Goal: Navigation & Orientation: Find specific page/section

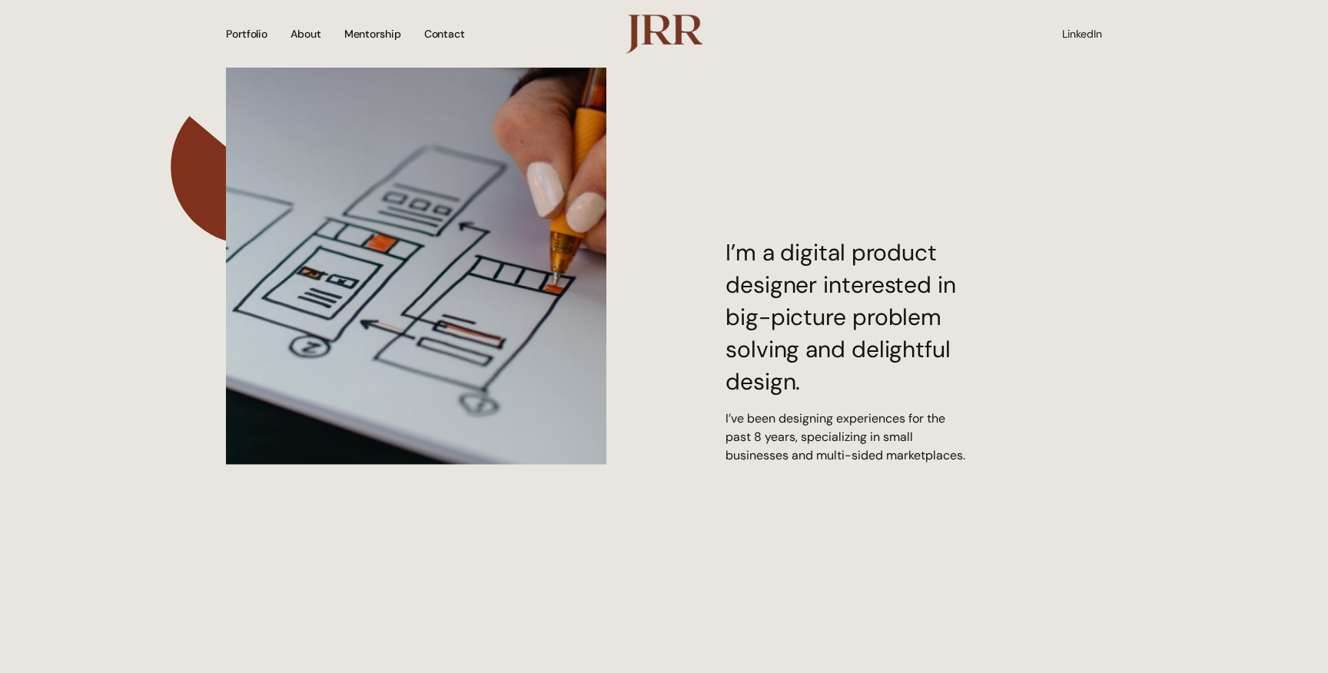
scroll to position [1669, 0]
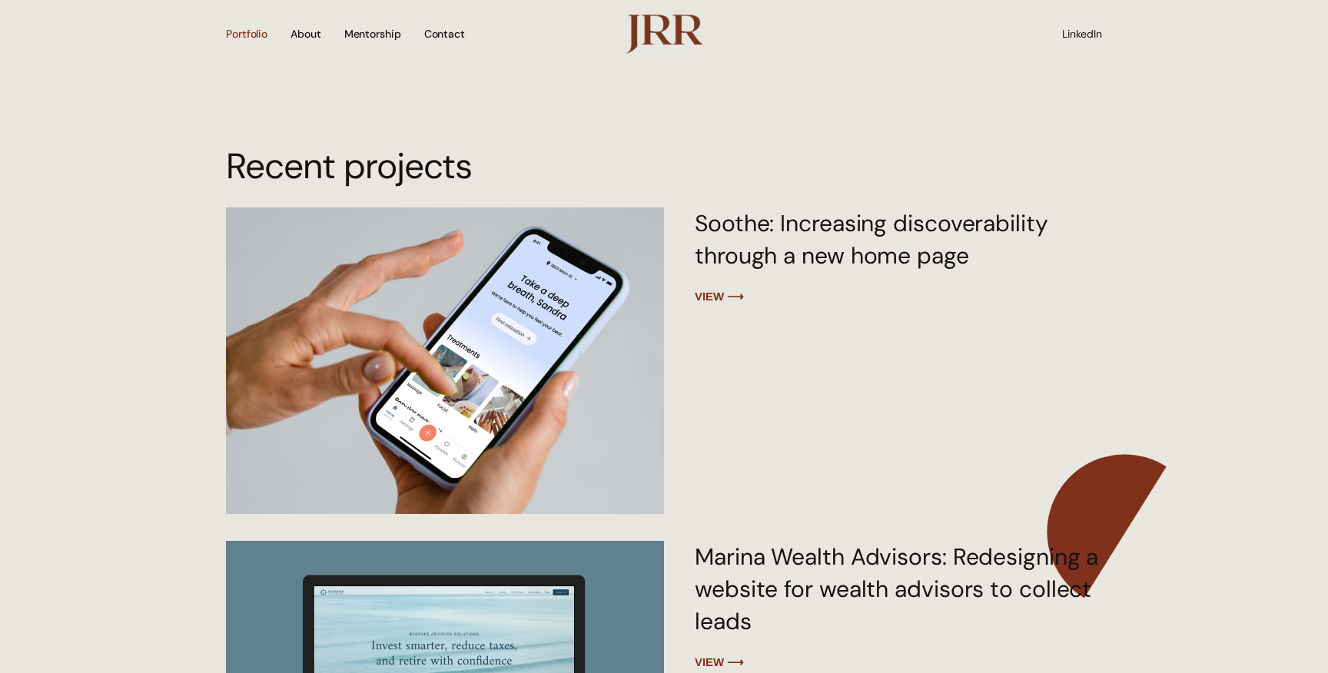
click at [251, 28] on link "Portfolio" at bounding box center [247, 34] width 42 height 52
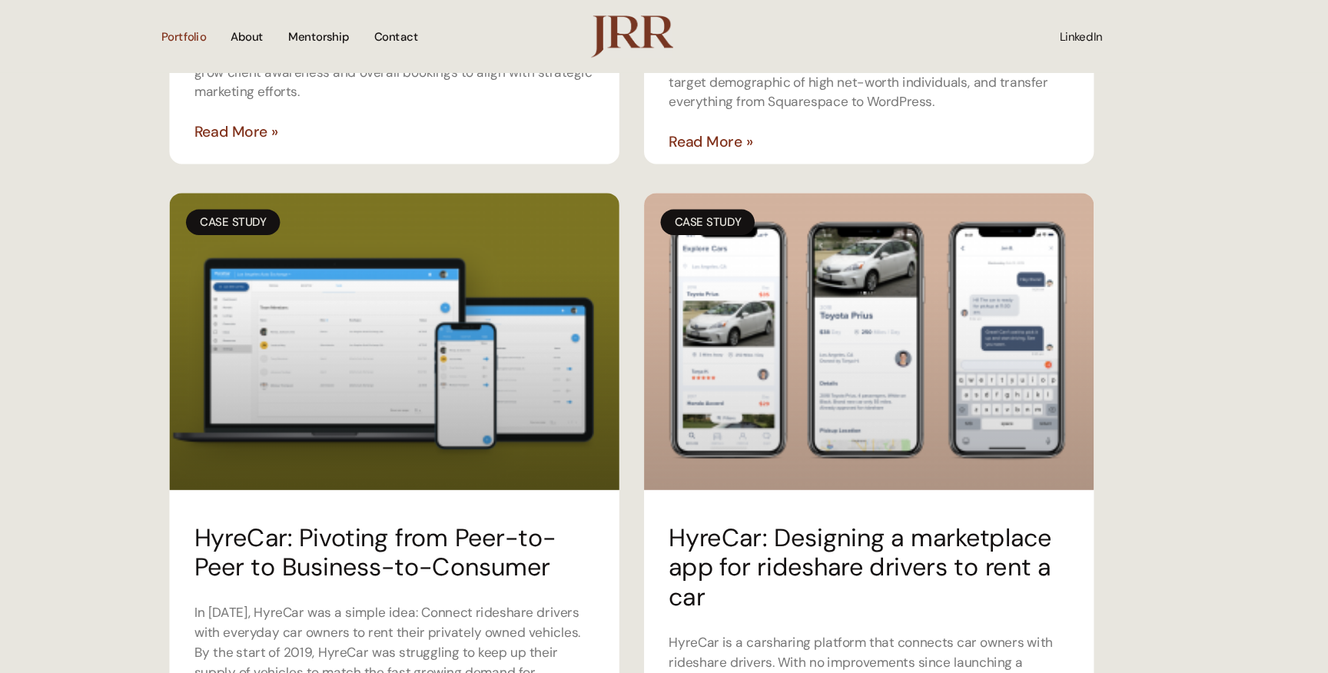
scroll to position [1171, 0]
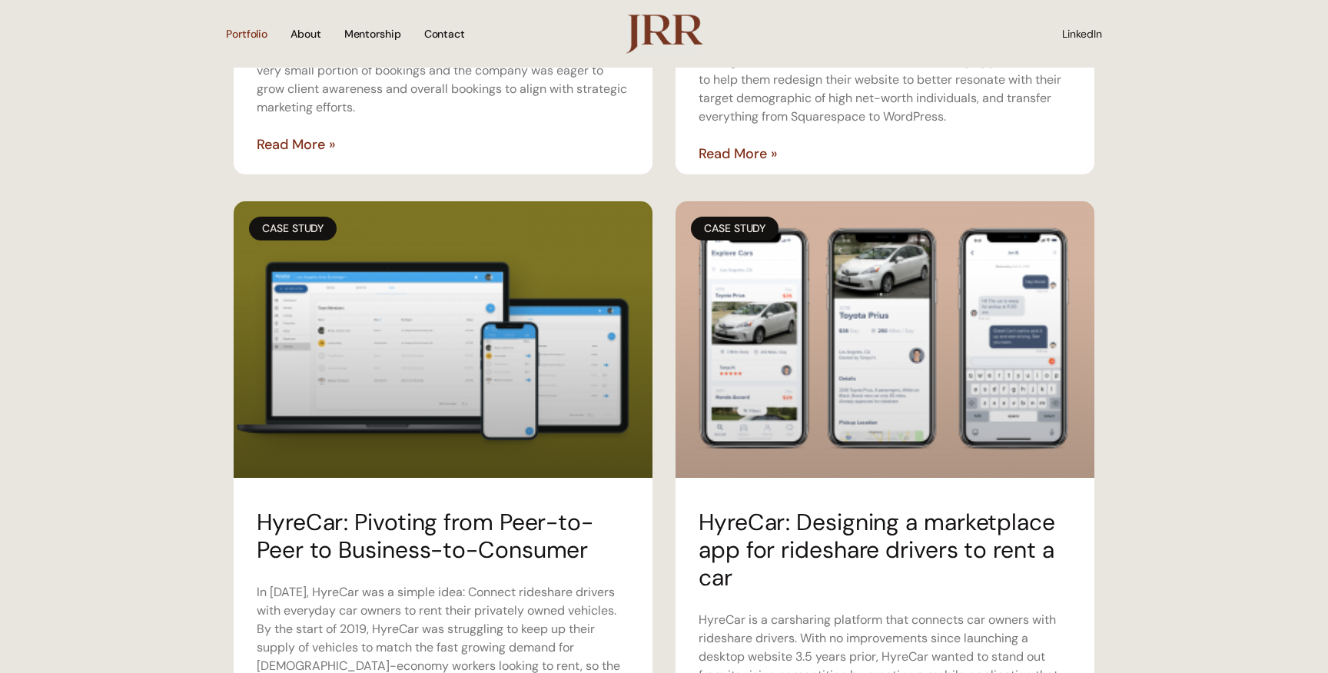
click at [871, 447] on link at bounding box center [885, 339] width 419 height 277
